Goal: Information Seeking & Learning: Learn about a topic

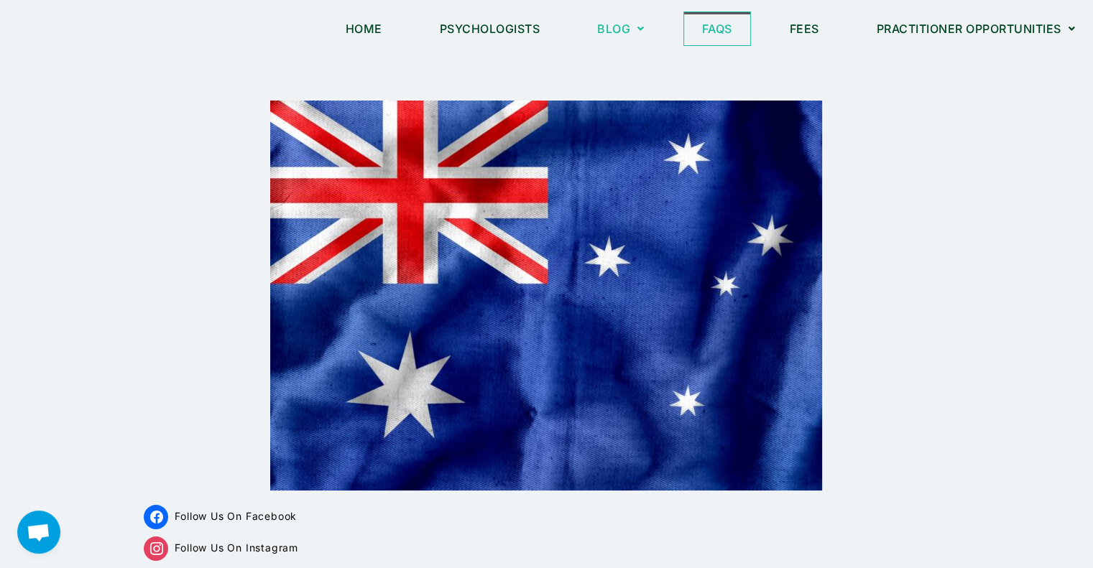
click at [716, 25] on link "FAQs" at bounding box center [717, 28] width 66 height 33
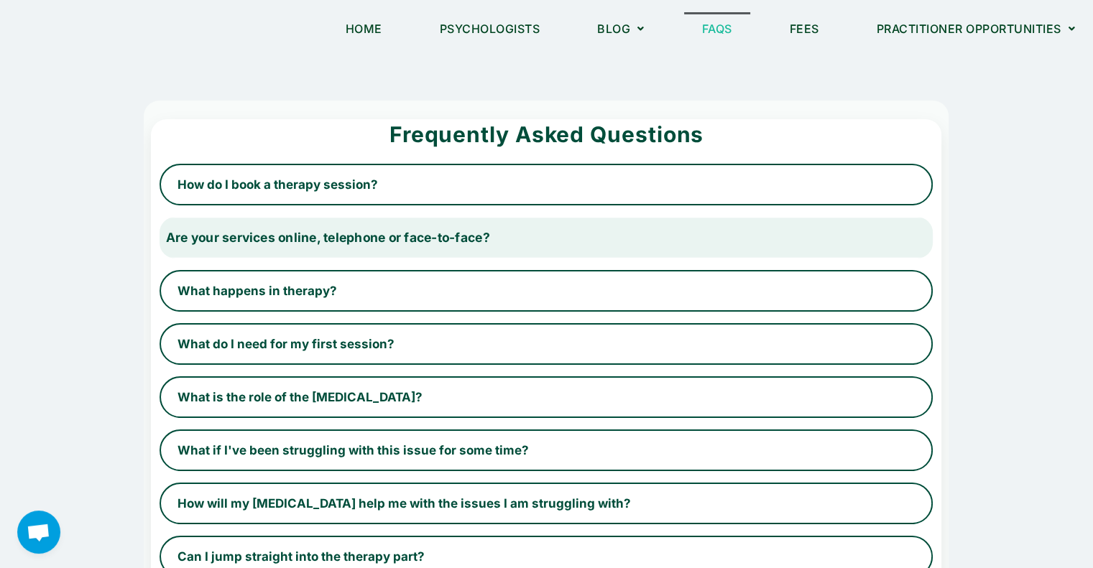
click at [865, 229] on button "Are your services online, telephone or face-to-face?" at bounding box center [546, 237] width 796 height 43
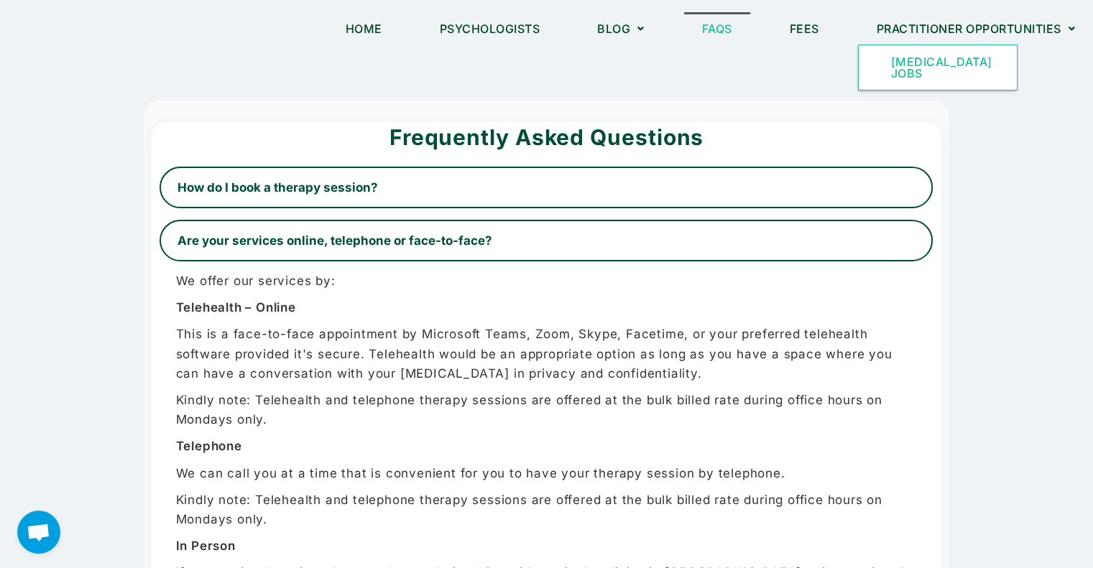
click at [918, 69] on link "[MEDICAL_DATA] Jobs" at bounding box center [938, 67] width 158 height 45
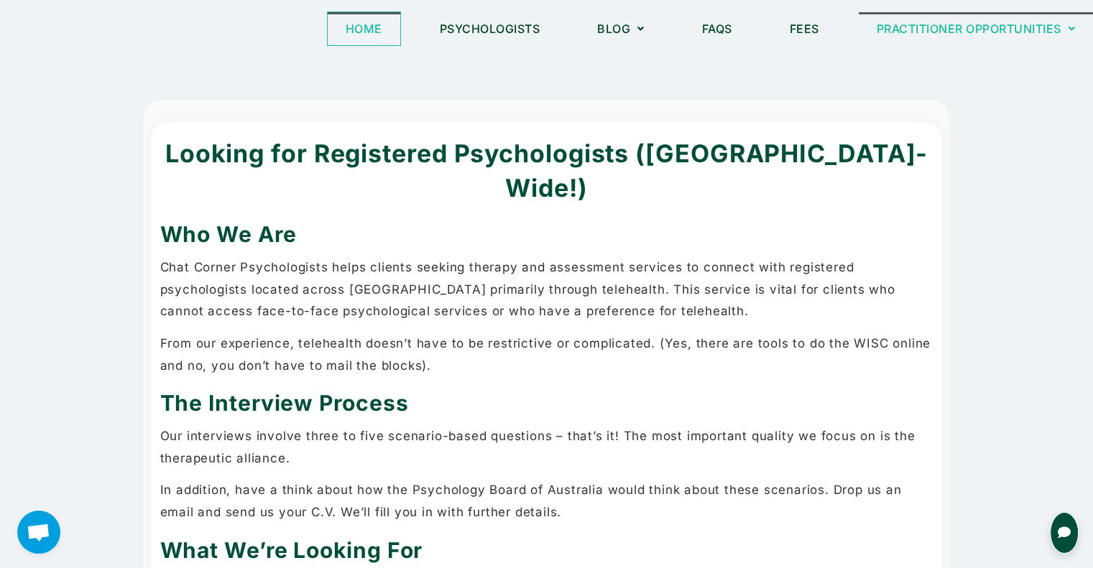
click at [361, 39] on link "Home" at bounding box center [364, 28] width 73 height 33
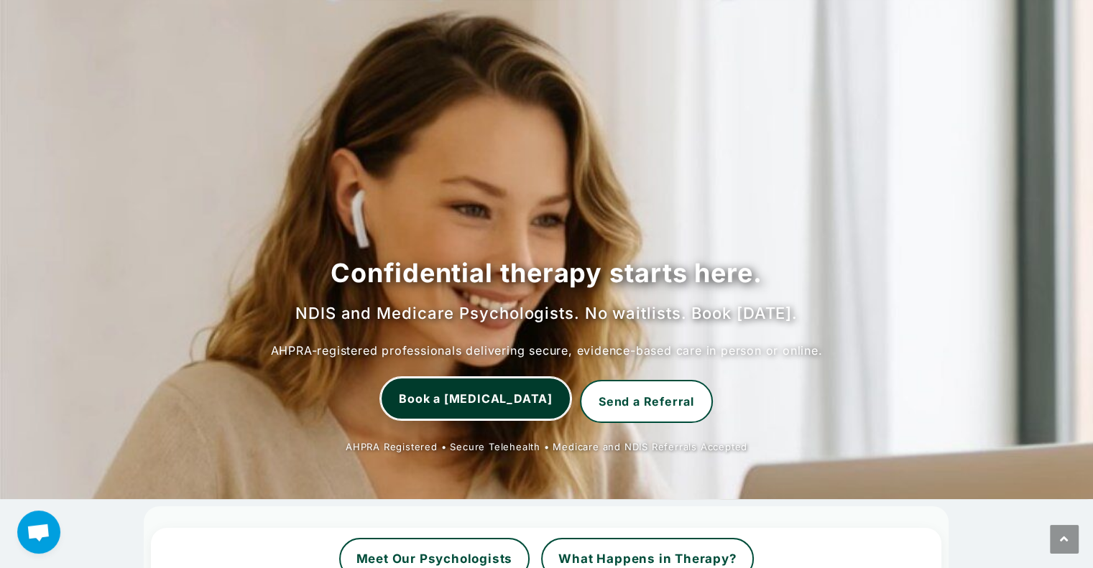
click at [457, 407] on link "Book a Psychologist" at bounding box center [475, 398] width 191 height 43
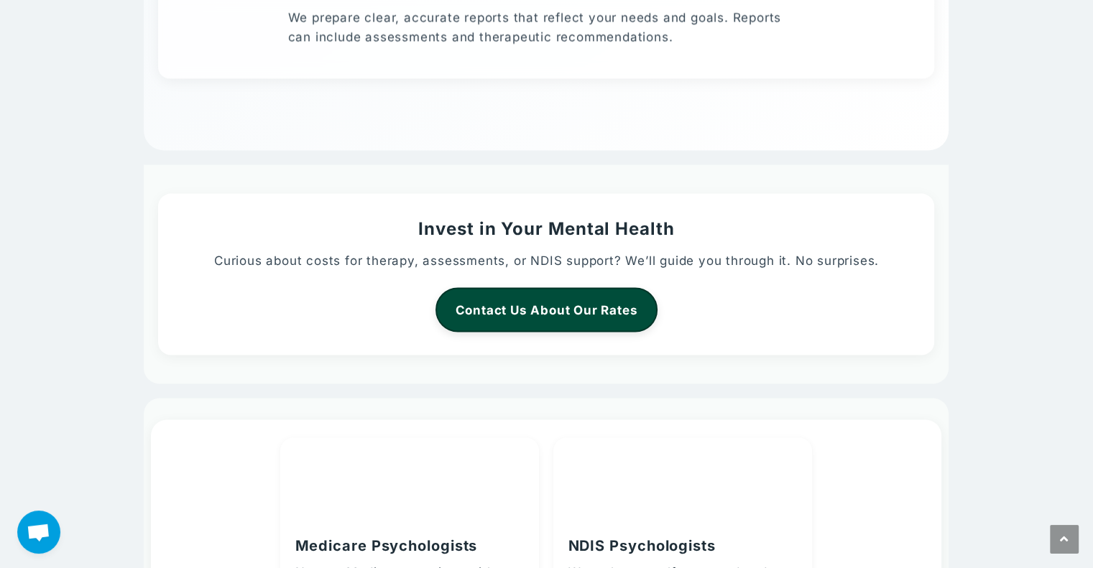
scroll to position [3308, 0]
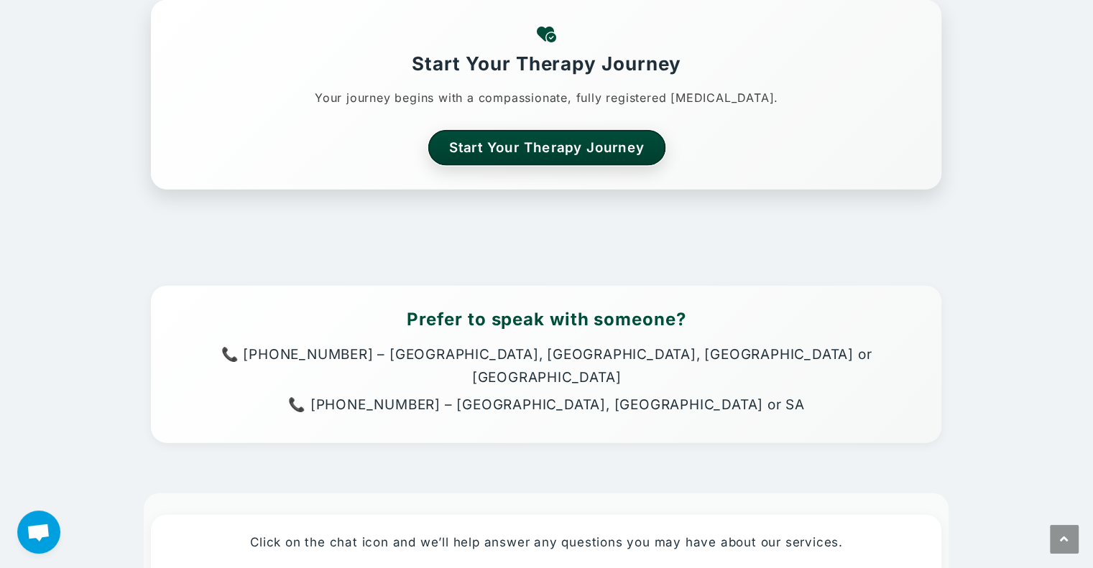
click at [504, 143] on link "Start Your Therapy Journey" at bounding box center [547, 147] width 238 height 35
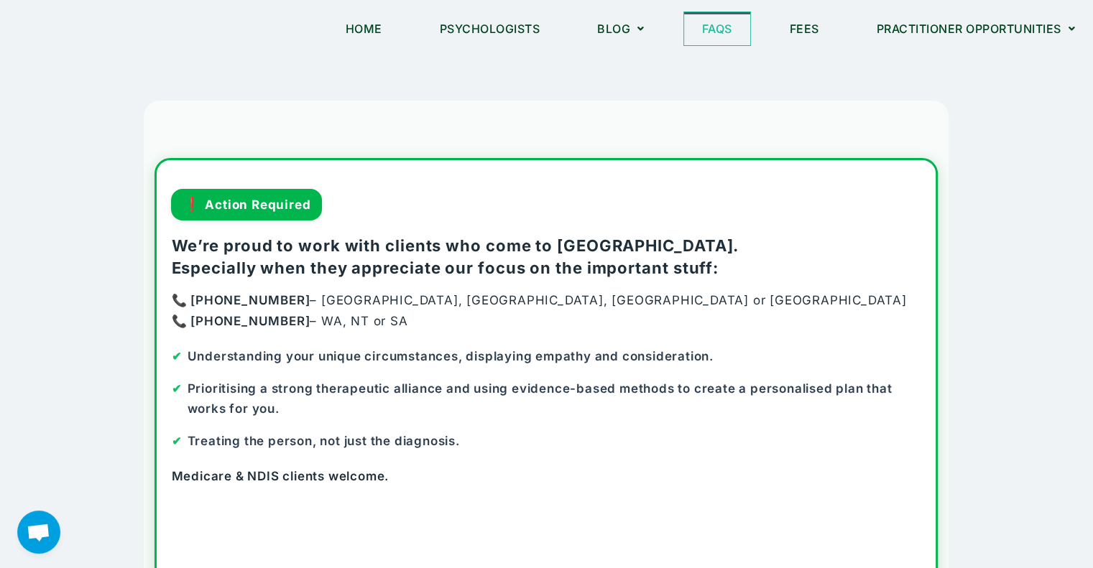
click at [714, 22] on link "FAQs" at bounding box center [717, 28] width 66 height 33
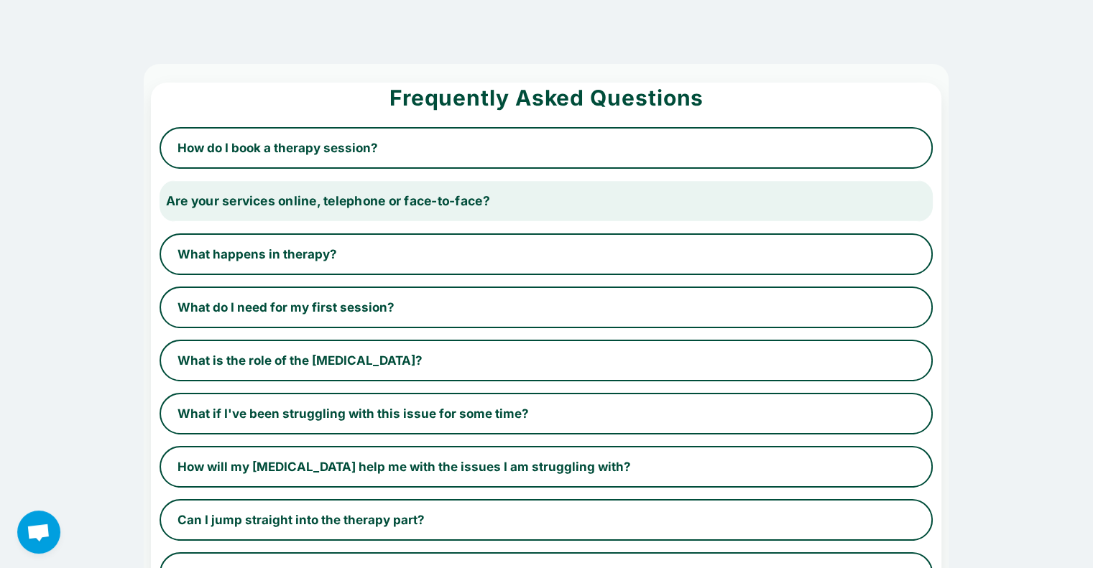
scroll to position [43, 0]
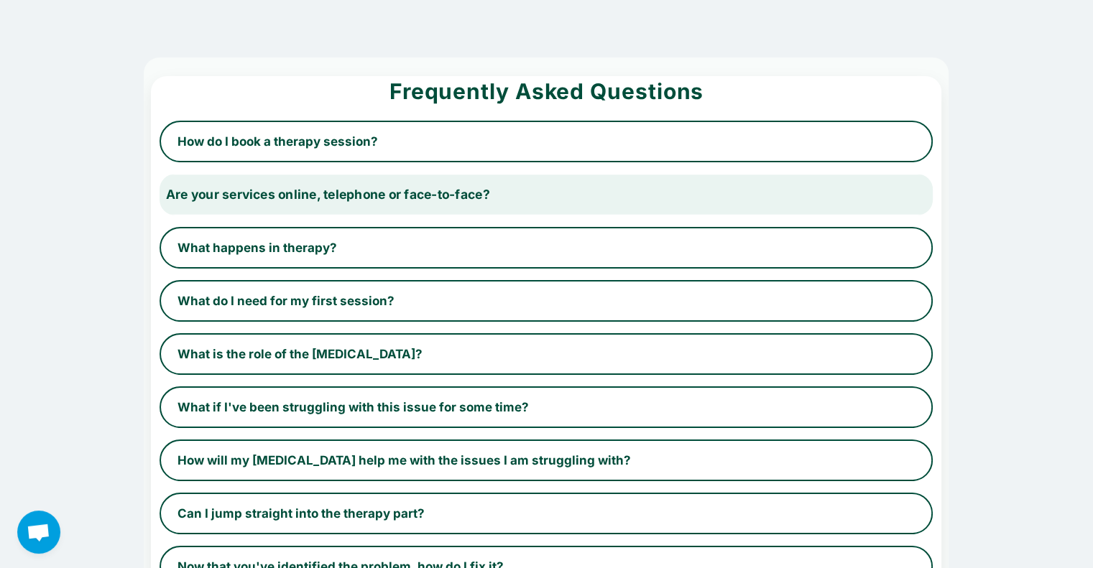
click at [638, 203] on button "Are your services online, telephone or face-to-face?" at bounding box center [546, 194] width 796 height 43
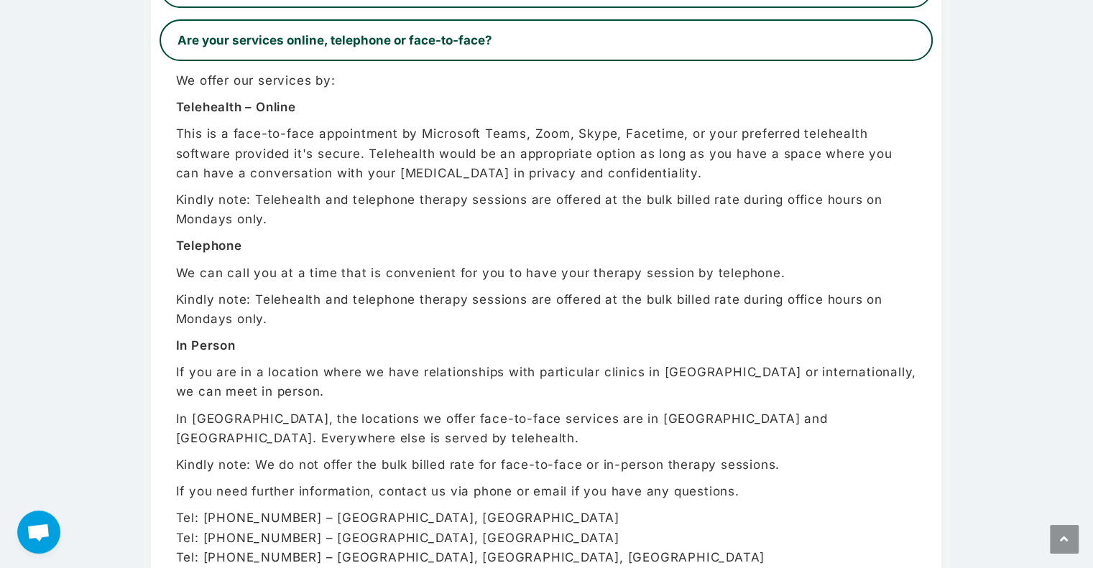
scroll to position [224, 0]
